Goal: Information Seeking & Learning: Find specific fact

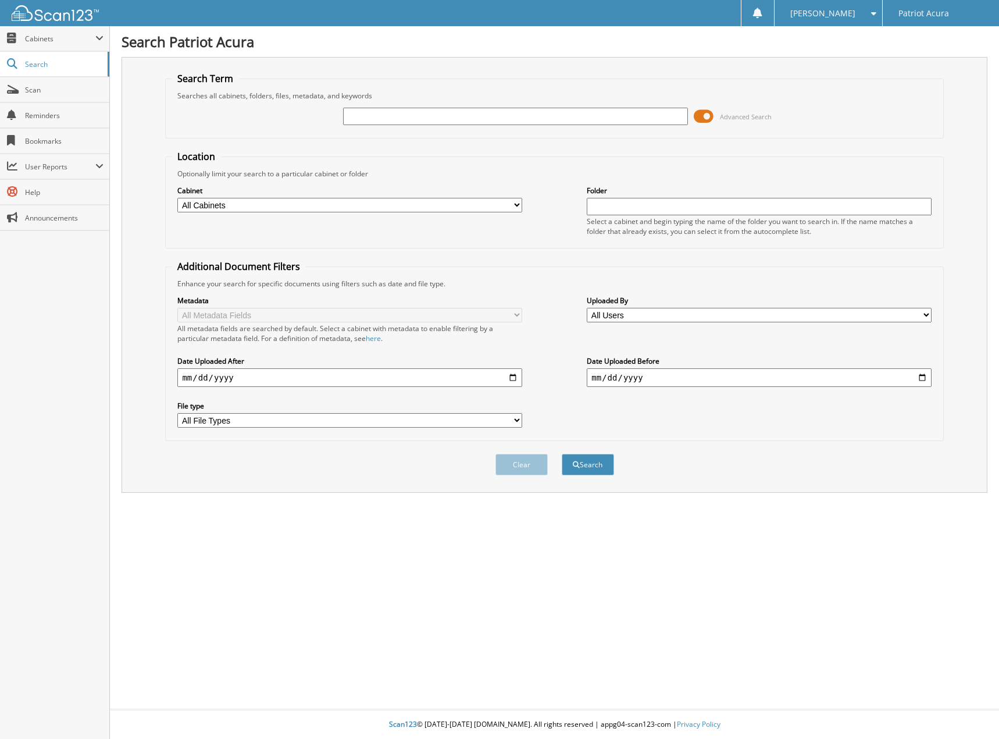
click at [354, 115] on input "text" at bounding box center [515, 116] width 344 height 17
click at [447, 117] on input "text" at bounding box center [515, 116] width 344 height 17
click at [598, 118] on input "text" at bounding box center [515, 116] width 344 height 17
drag, startPoint x: 414, startPoint y: 118, endPoint x: 420, endPoint y: 118, distance: 5.8
click at [415, 118] on input "text" at bounding box center [515, 116] width 344 height 17
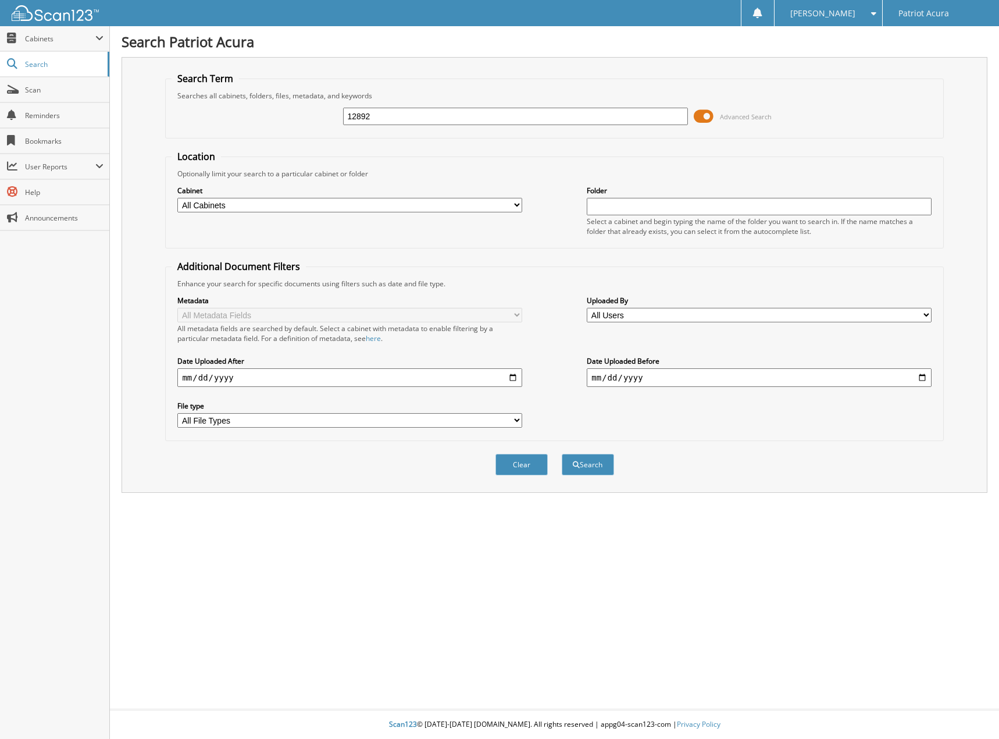
type input "12892"
click at [562, 454] on button "Search" at bounding box center [588, 465] width 52 height 22
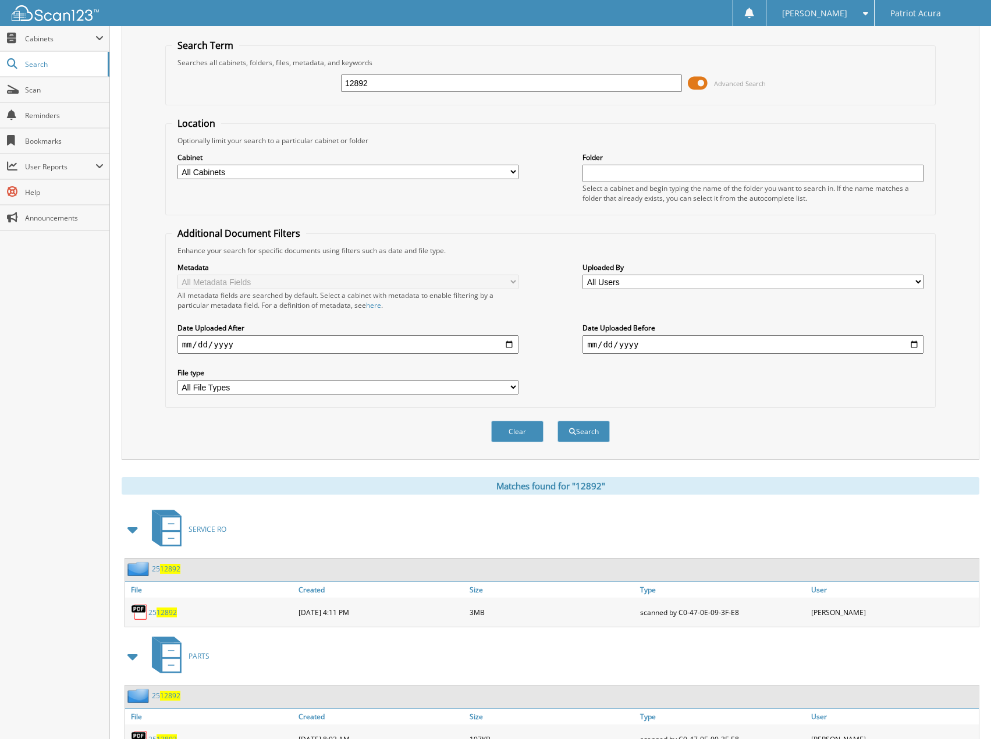
scroll to position [84, 0]
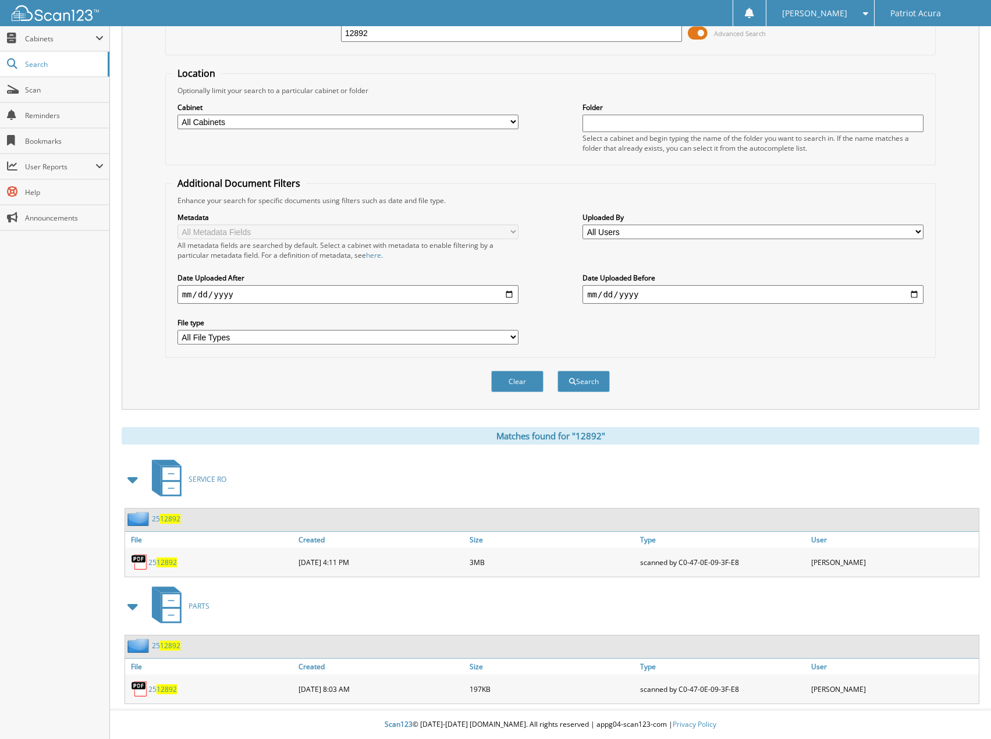
click at [162, 686] on span "12892" at bounding box center [166, 689] width 20 height 10
